Goal: Information Seeking & Learning: Learn about a topic

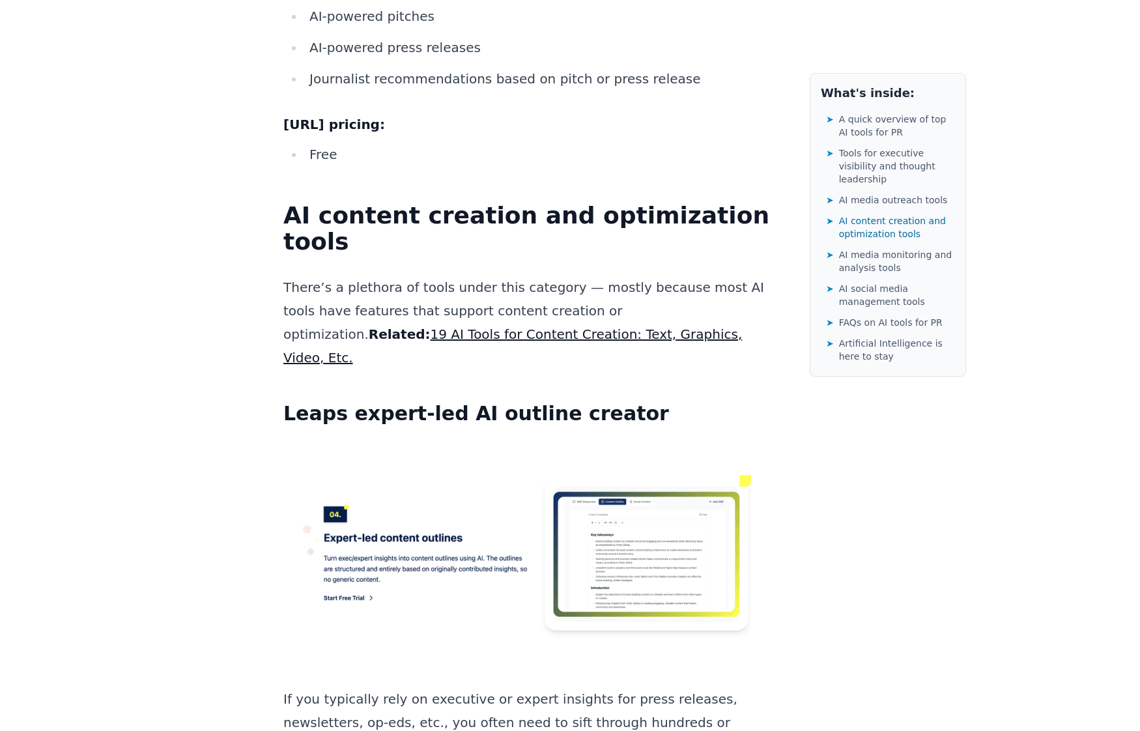
scroll to position [8336, 0]
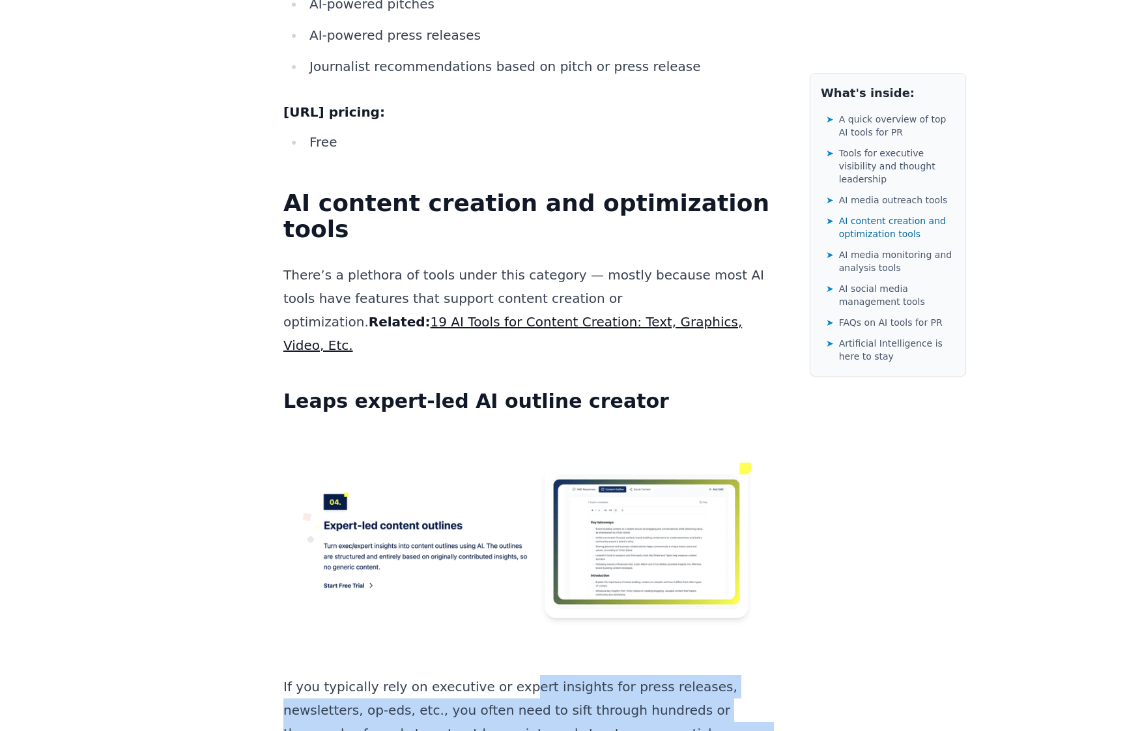
drag, startPoint x: 506, startPoint y: 274, endPoint x: 647, endPoint y: 404, distance: 192.2
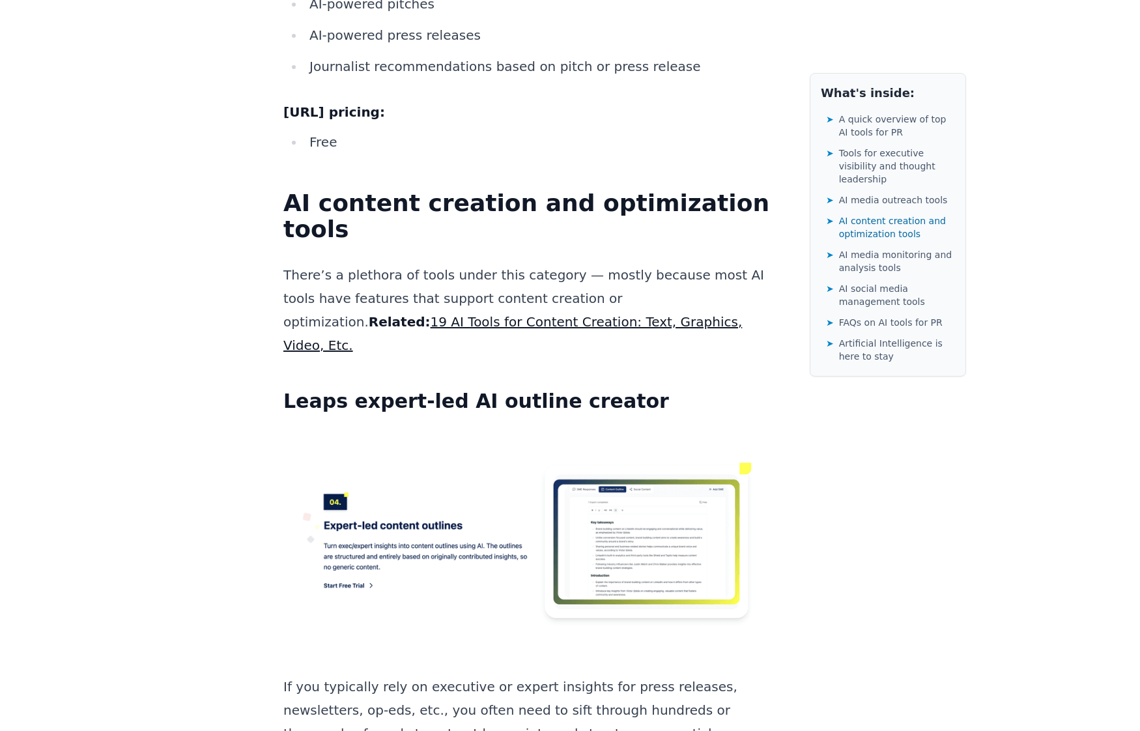
drag, startPoint x: 647, startPoint y: 404, endPoint x: 634, endPoint y: 416, distance: 18.4
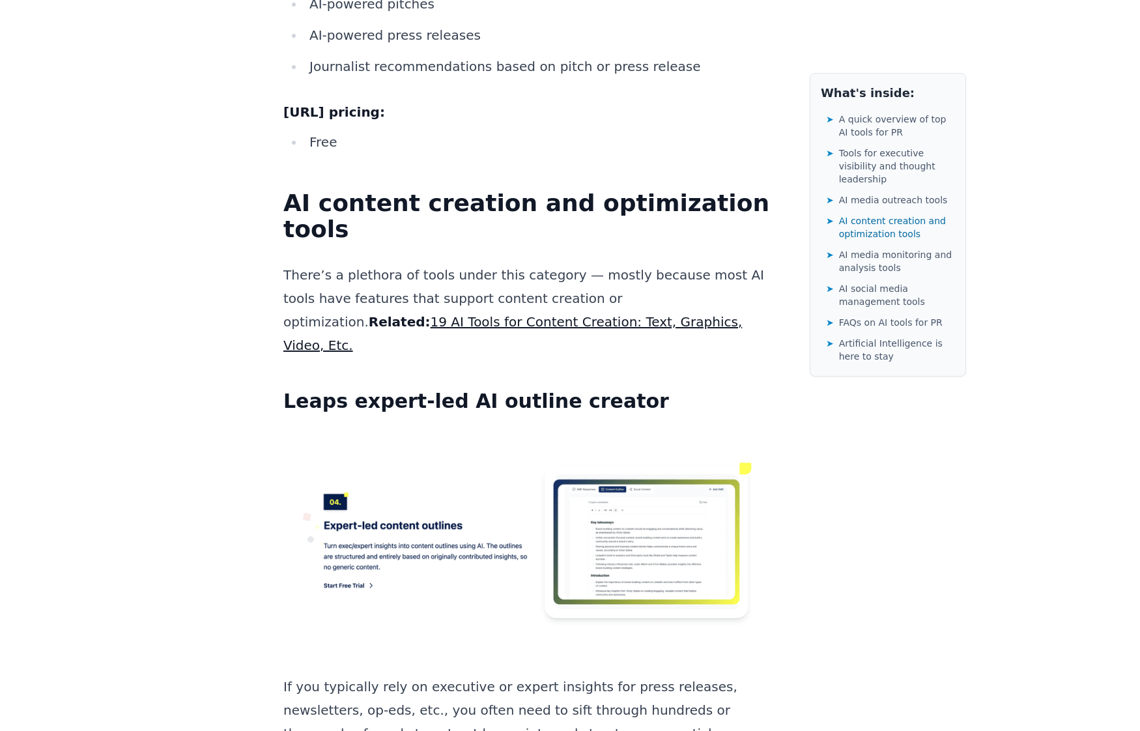
drag, startPoint x: 634, startPoint y: 416, endPoint x: 608, endPoint y: 414, distance: 26.2
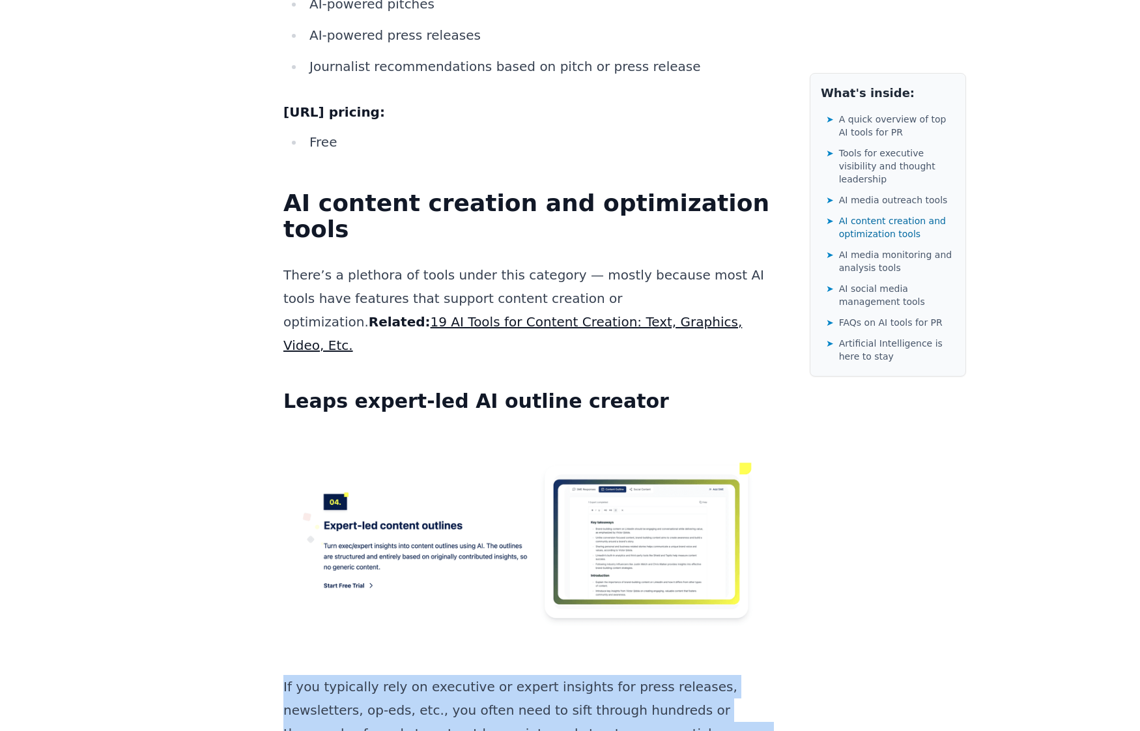
drag, startPoint x: 608, startPoint y: 414, endPoint x: 510, endPoint y: 295, distance: 153.6
click at [510, 675] on p "If you typically rely on executive or expert insights for press releases, newsl…" at bounding box center [530, 722] width 495 height 94
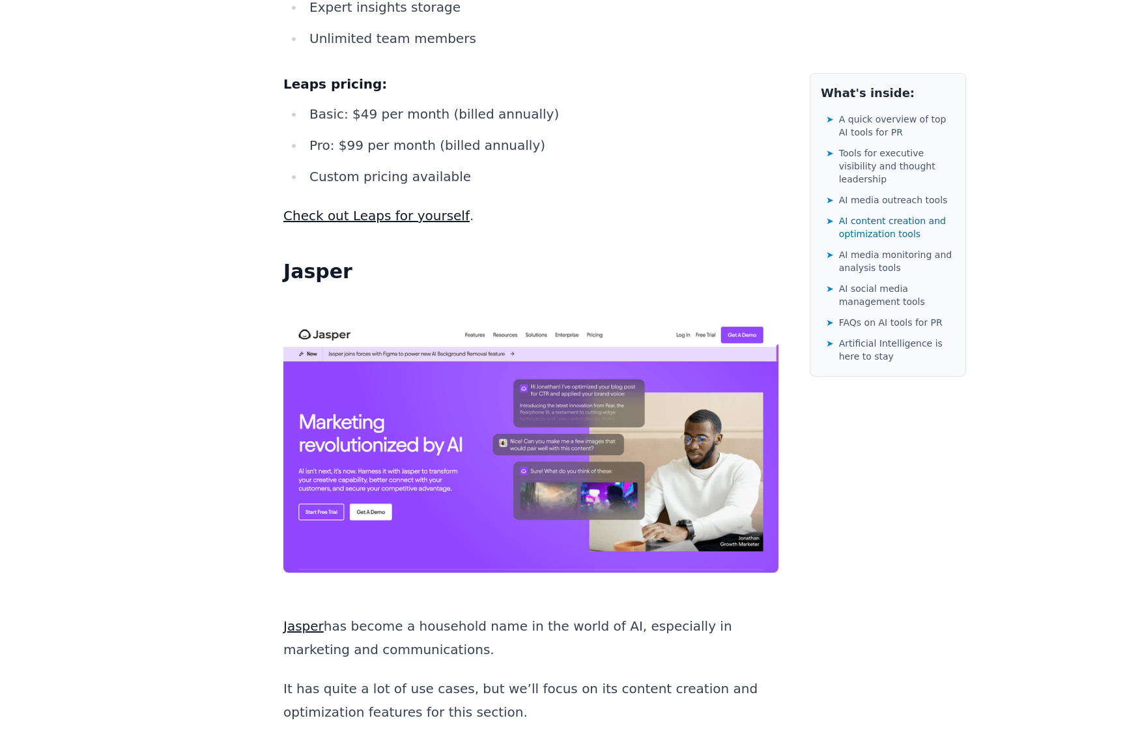
scroll to position [9443, 0]
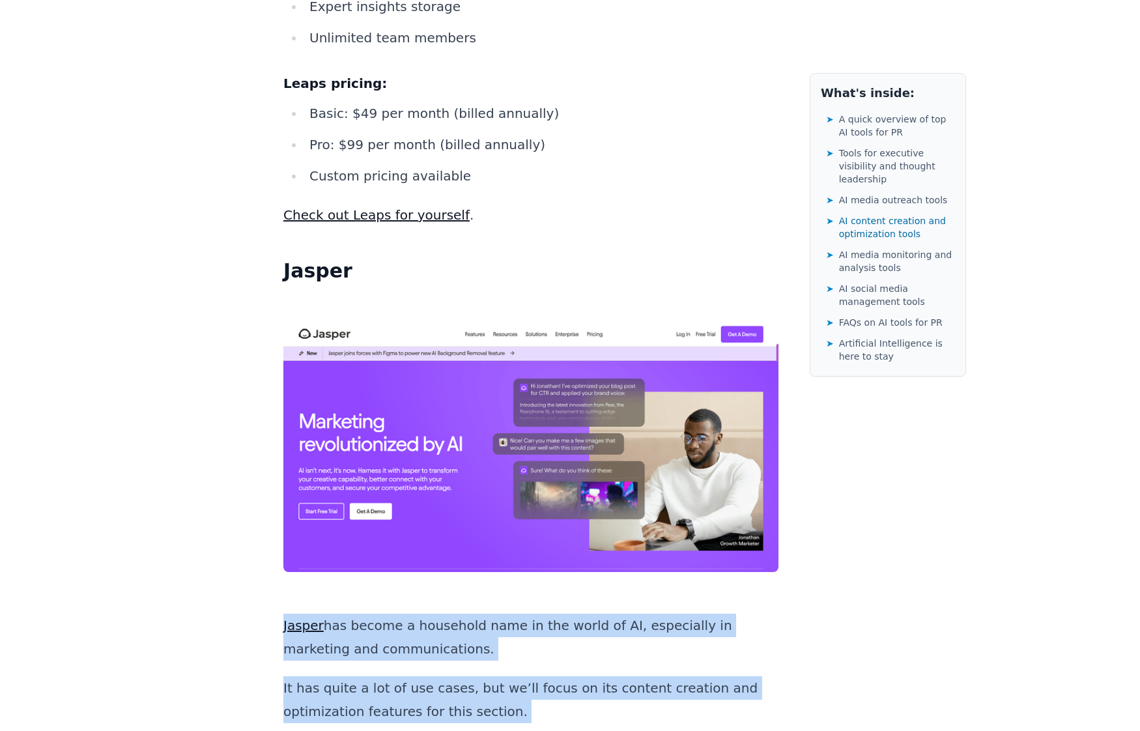
drag, startPoint x: 458, startPoint y: 139, endPoint x: 722, endPoint y: 470, distance: 423.0
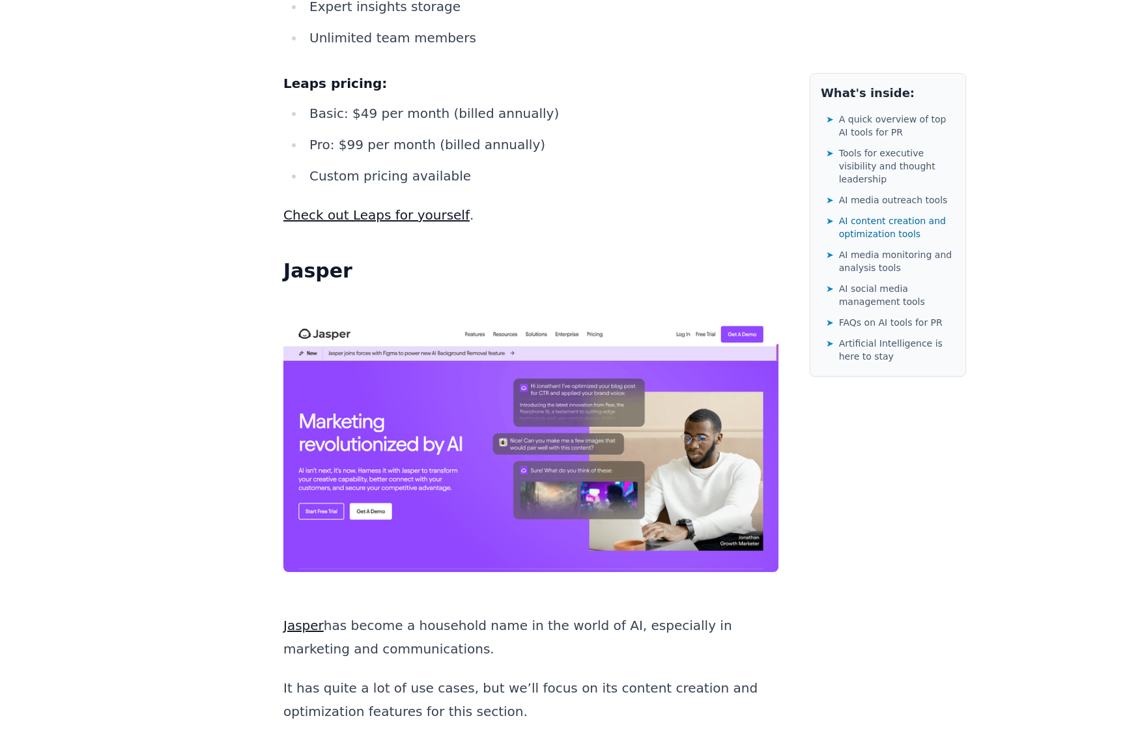
drag, startPoint x: 722, startPoint y: 470, endPoint x: 571, endPoint y: 366, distance: 183.2
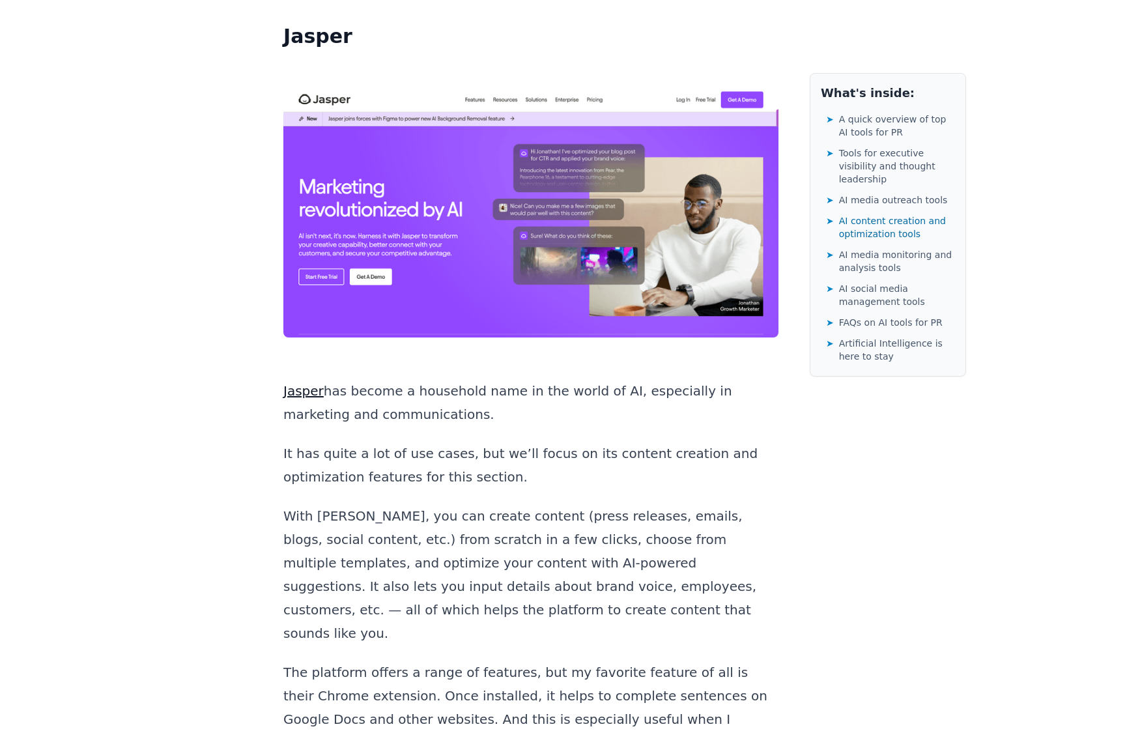
scroll to position [9704, 0]
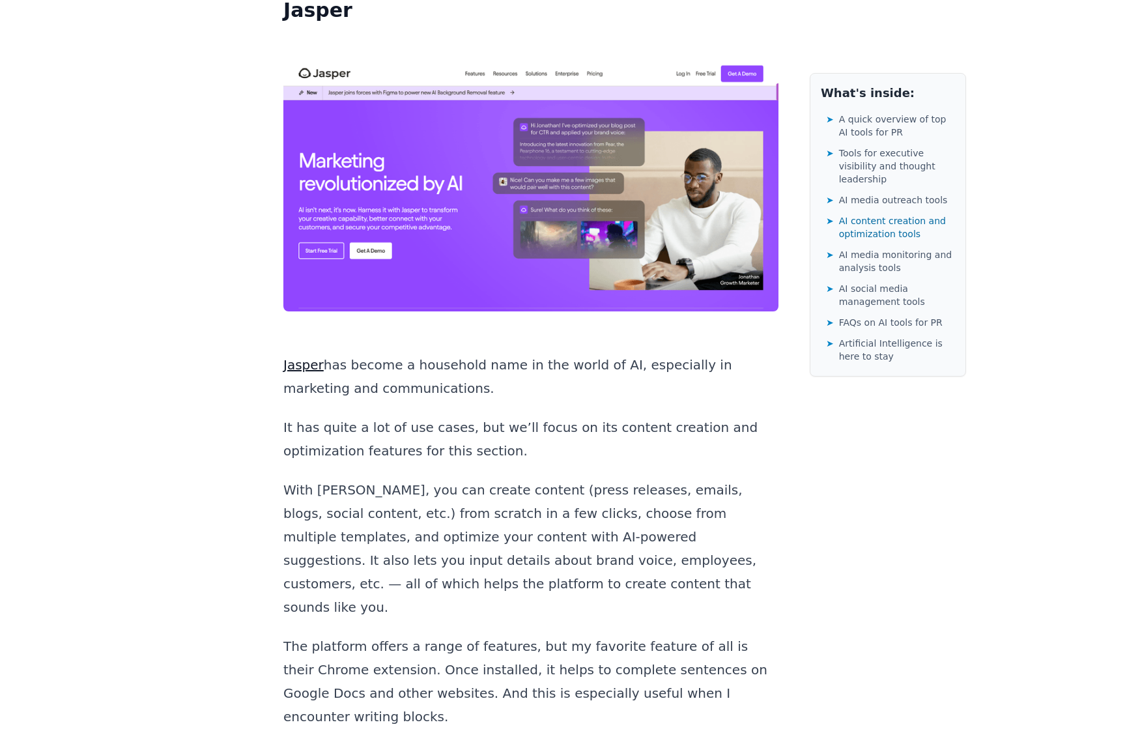
drag, startPoint x: 525, startPoint y: 259, endPoint x: 764, endPoint y: 595, distance: 412.9
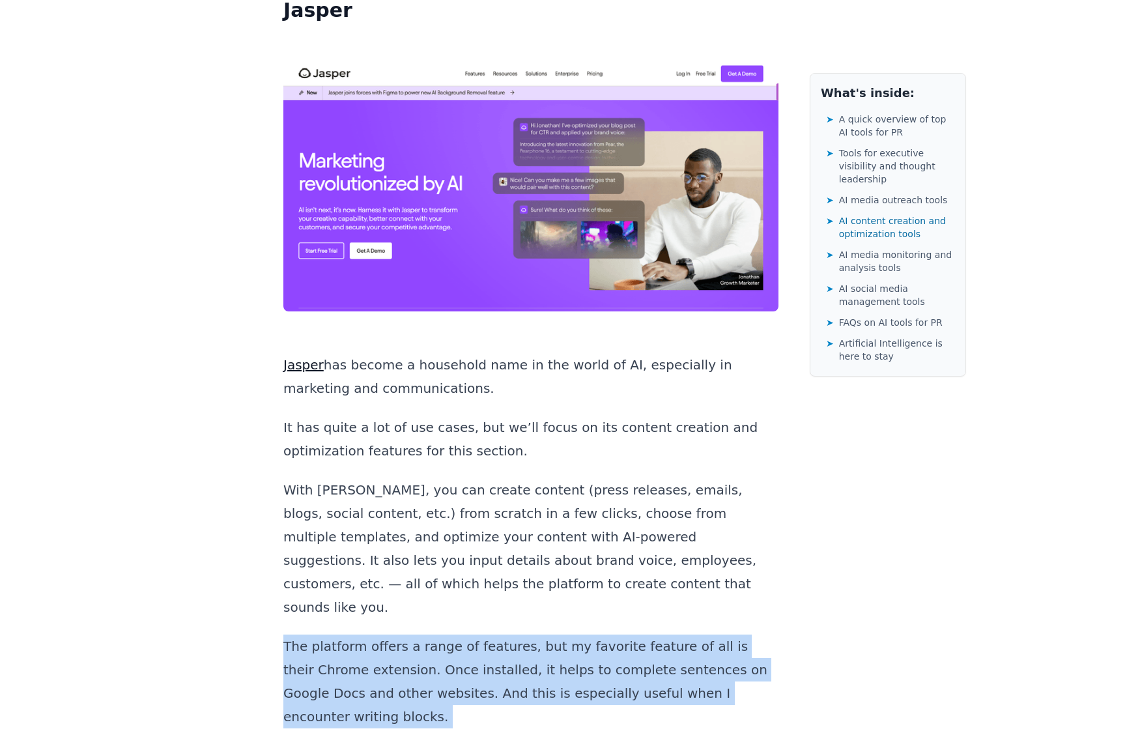
drag, startPoint x: 764, startPoint y: 595, endPoint x: 583, endPoint y: 215, distance: 421.2
click at [583, 634] on p "The platform offers a range of features, but my favorite feature of all is thei…" at bounding box center [530, 681] width 495 height 94
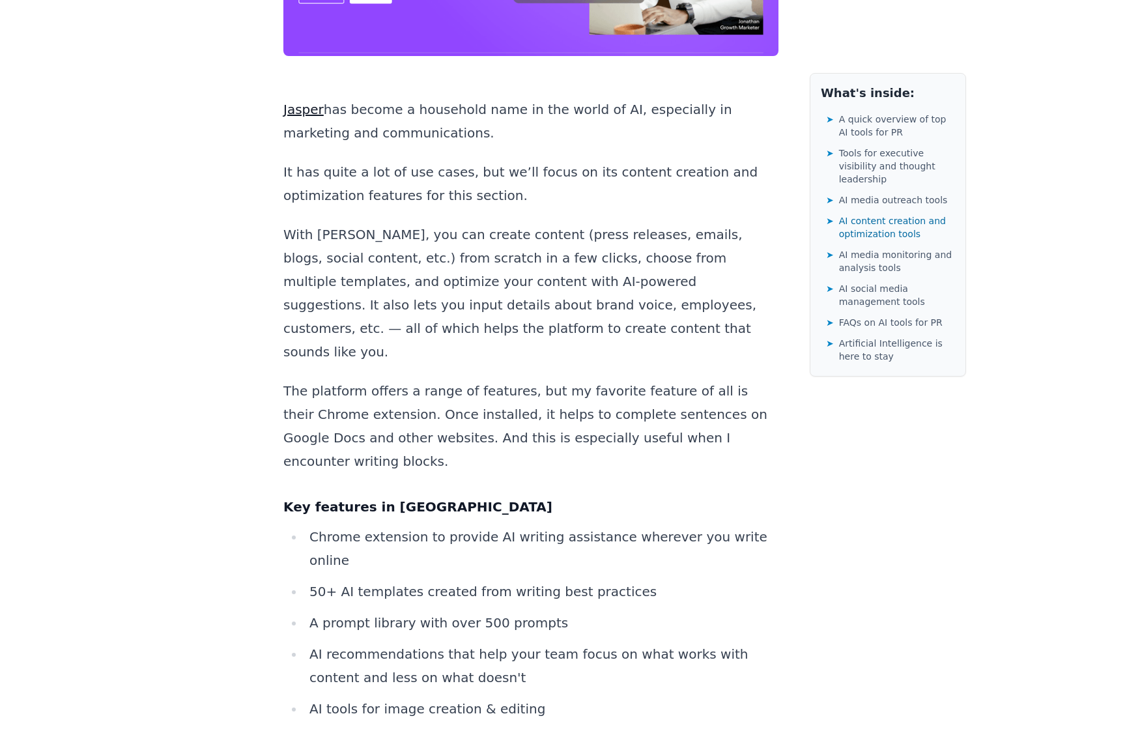
scroll to position [9965, 0]
